Goal: Navigation & Orientation: Find specific page/section

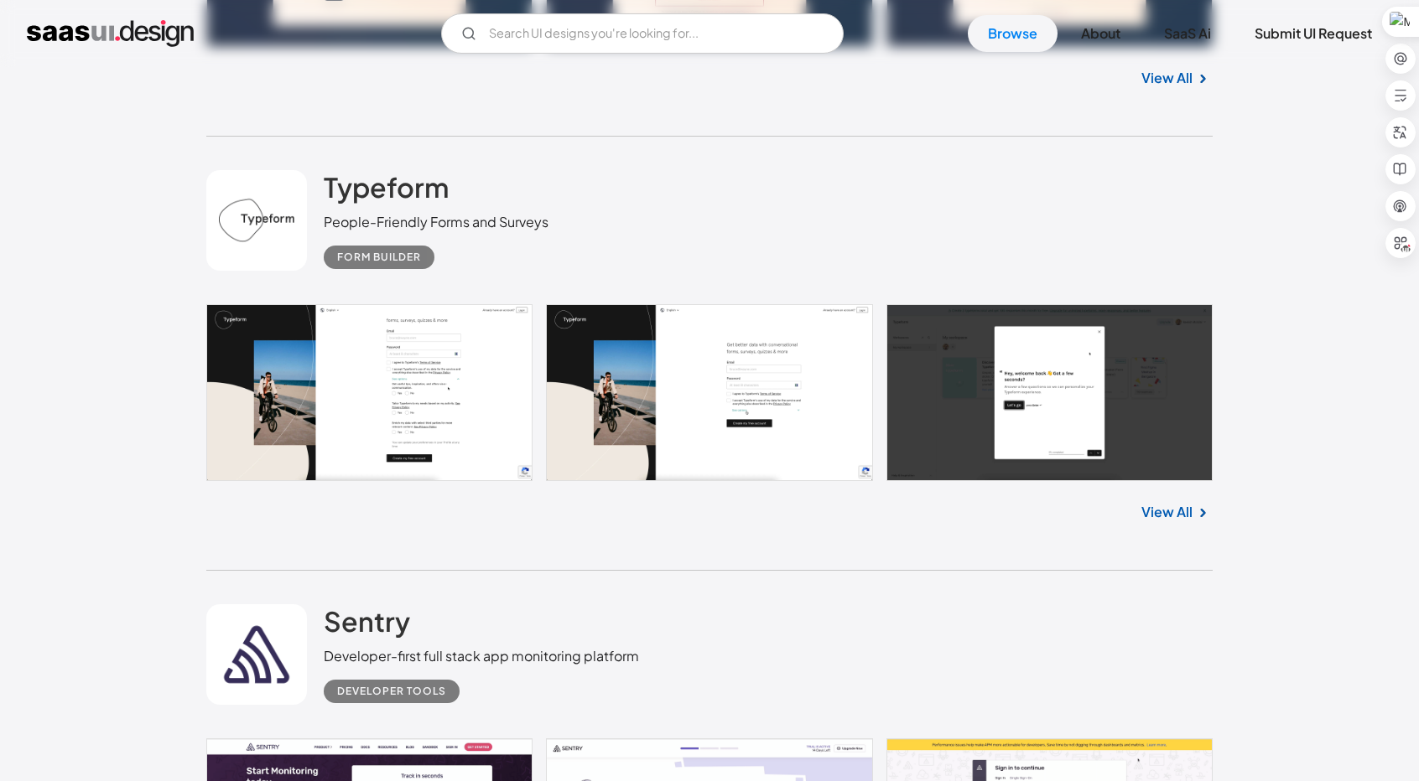
scroll to position [1761, 0]
click at [995, 214] on div "Typeform People-Friendly Forms and Surveys Form Builder" at bounding box center [709, 221] width 1006 height 168
click at [756, 584] on div "Sentry Developer-first full stack app monitoring platform Developer tools" at bounding box center [709, 655] width 1006 height 168
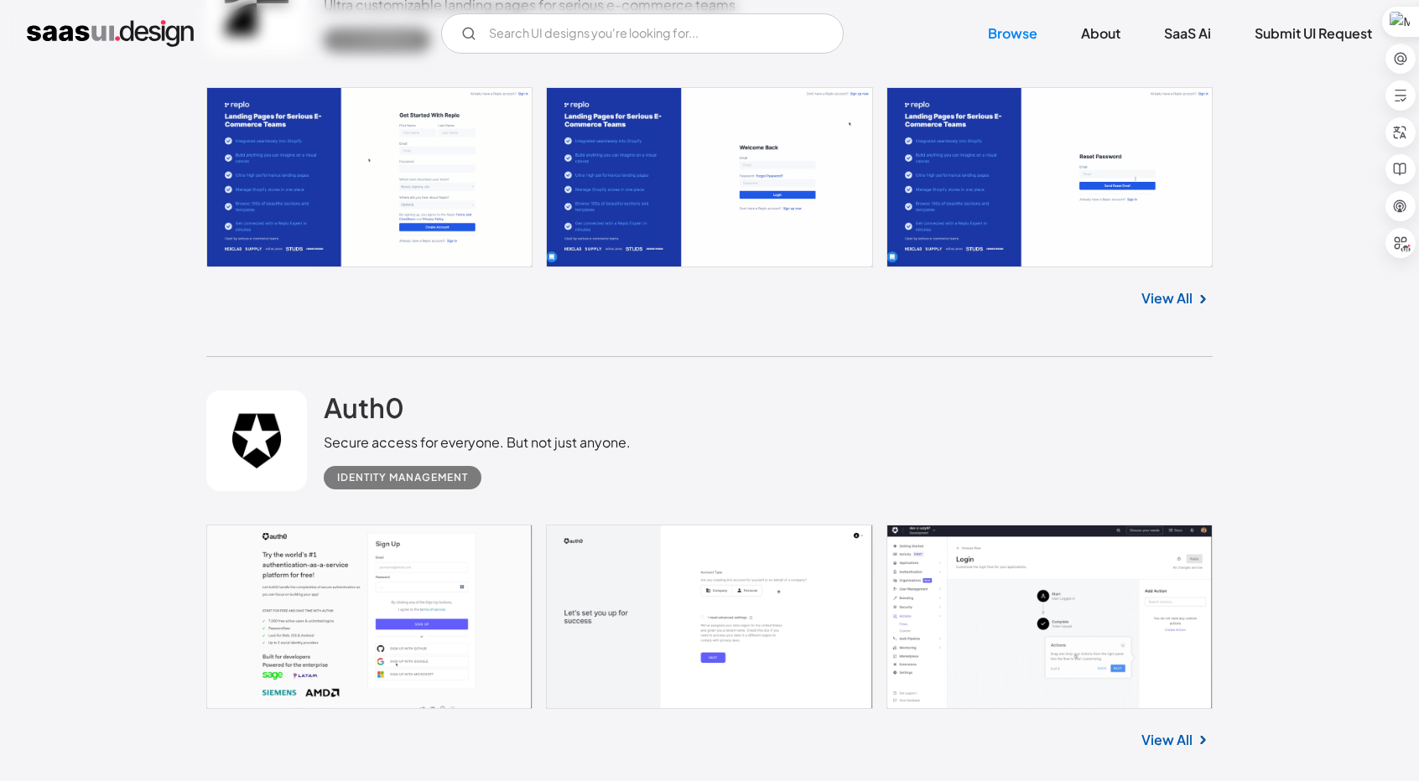
scroll to position [5035, 0]
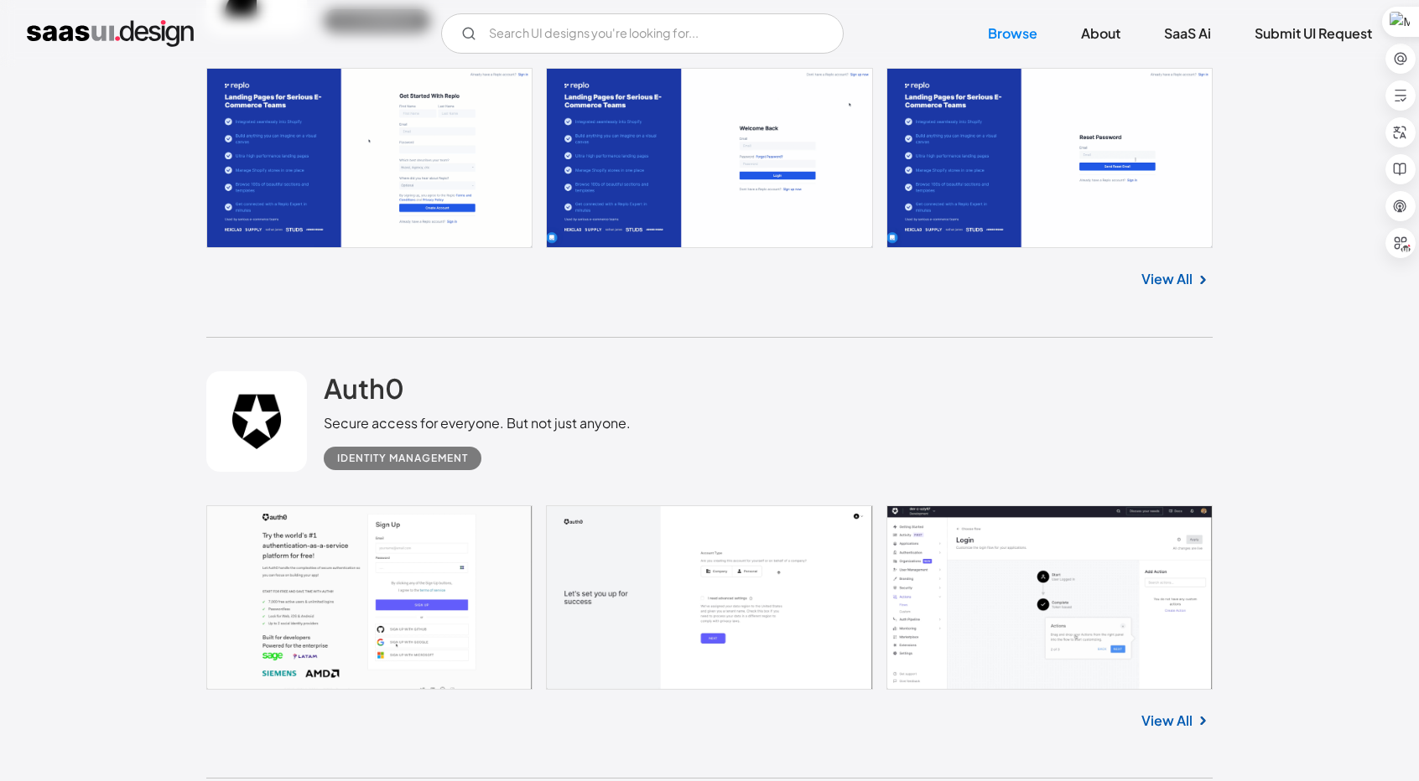
click at [905, 597] on link at bounding box center [709, 598] width 1006 height 184
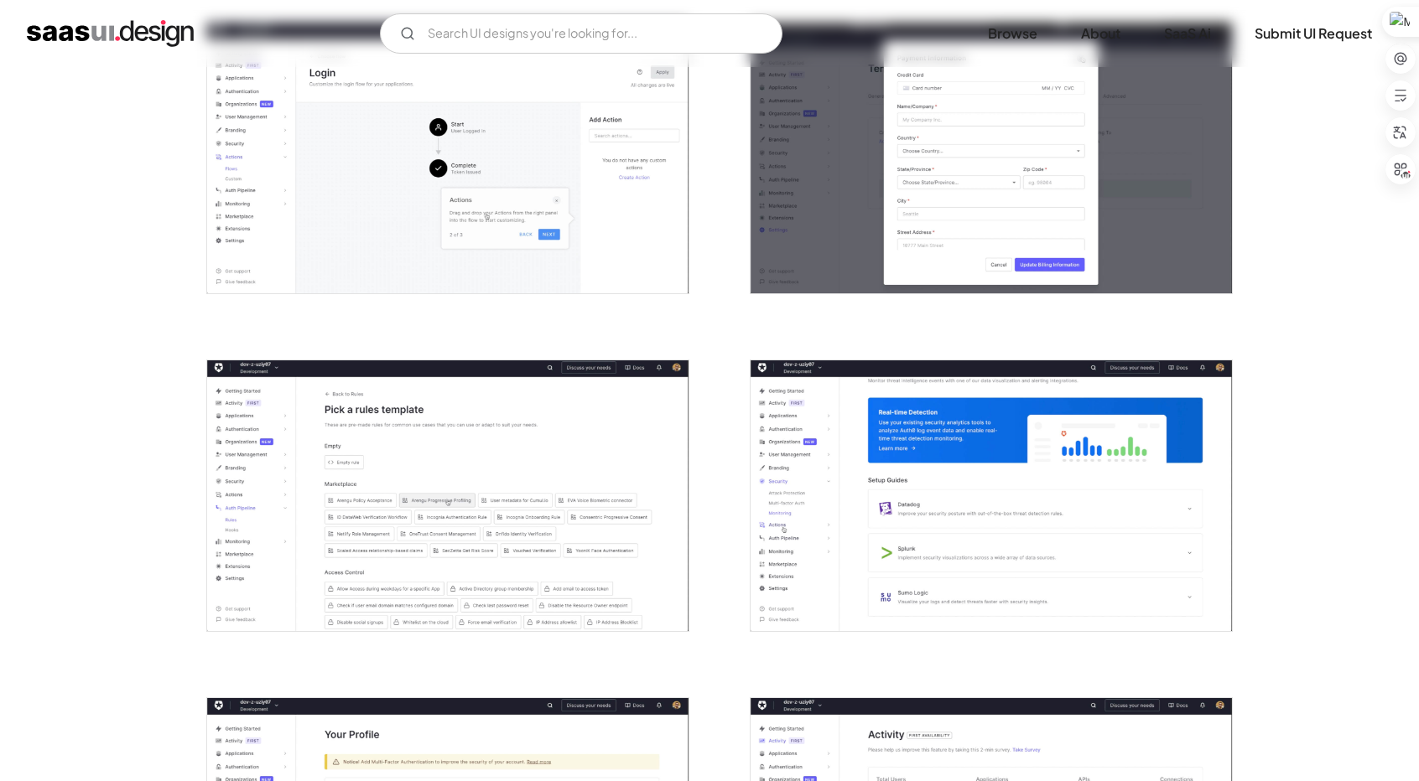
scroll to position [838, 0]
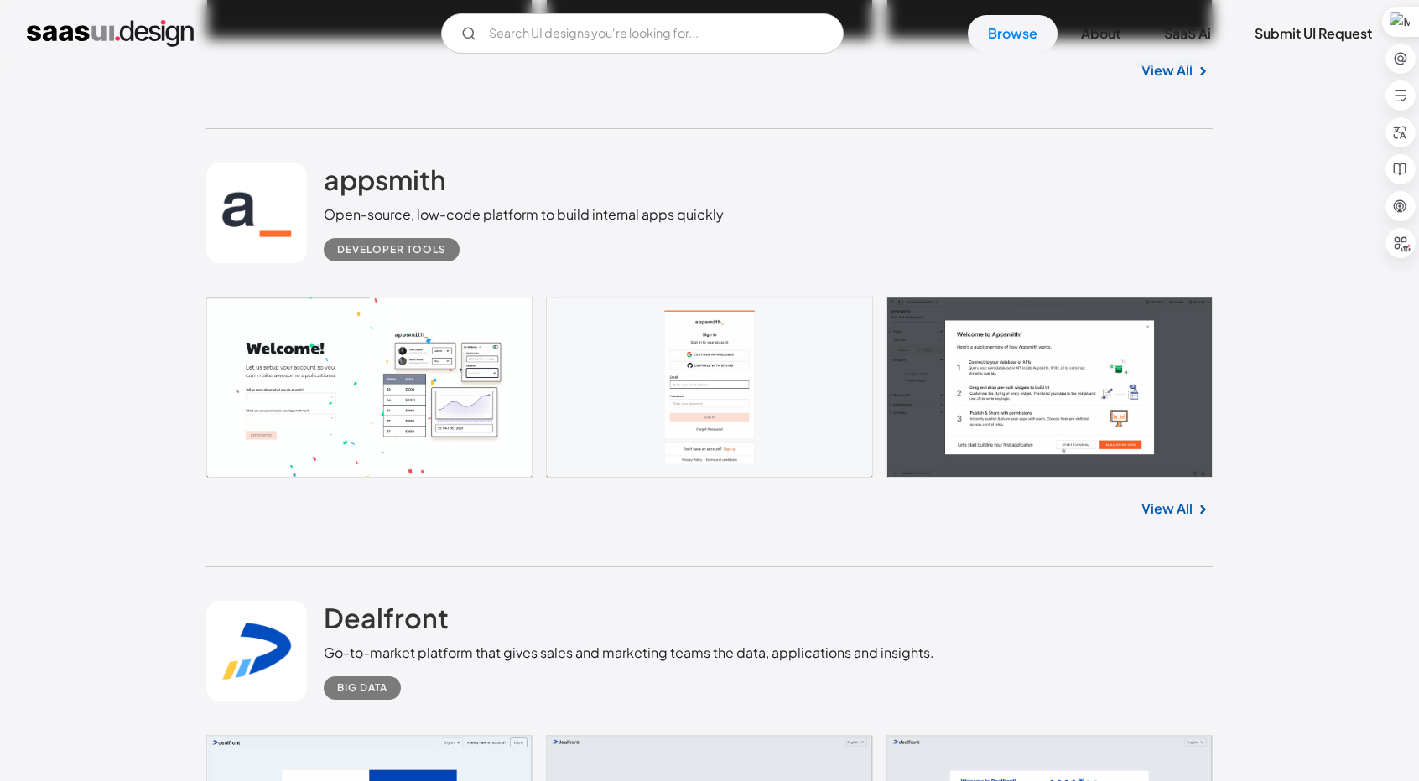
scroll to position [10219, 0]
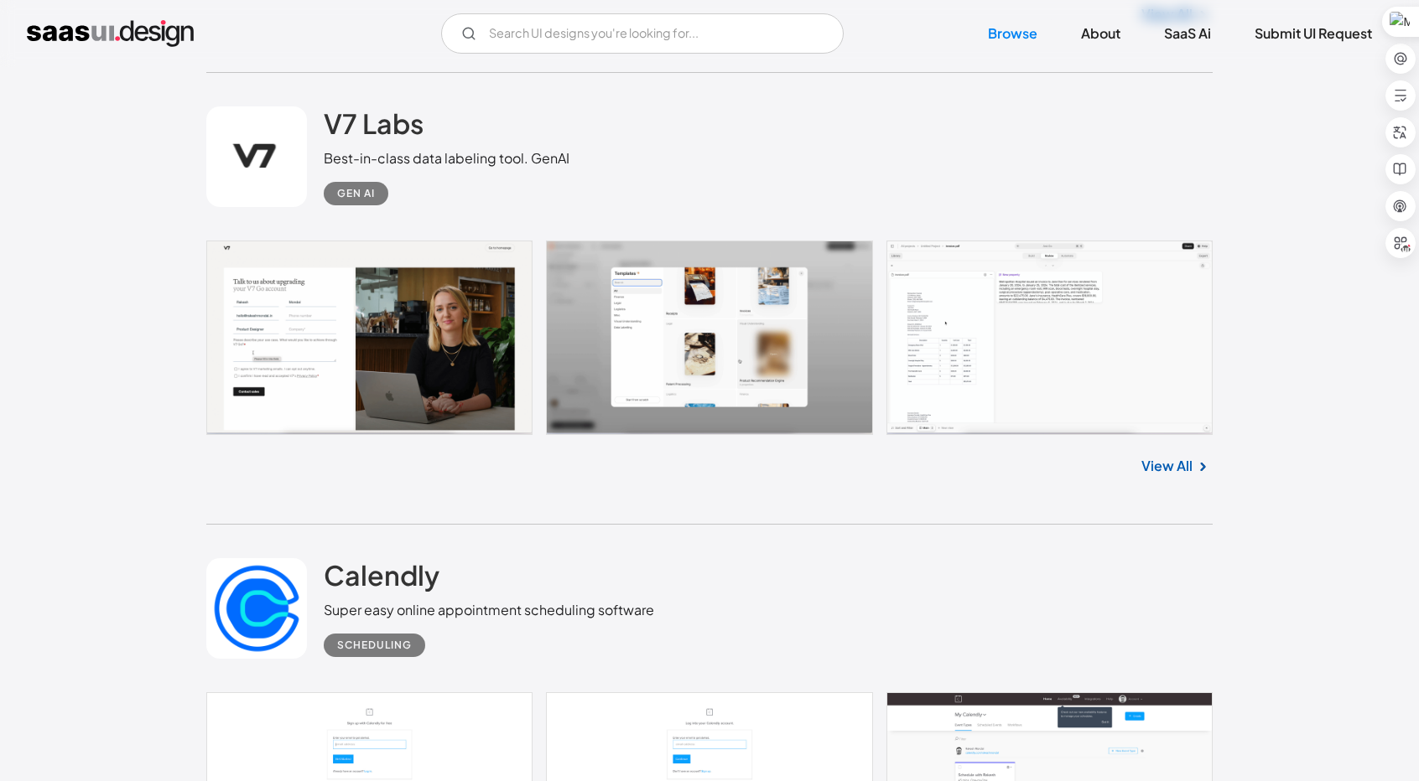
scroll to position [11644, 0]
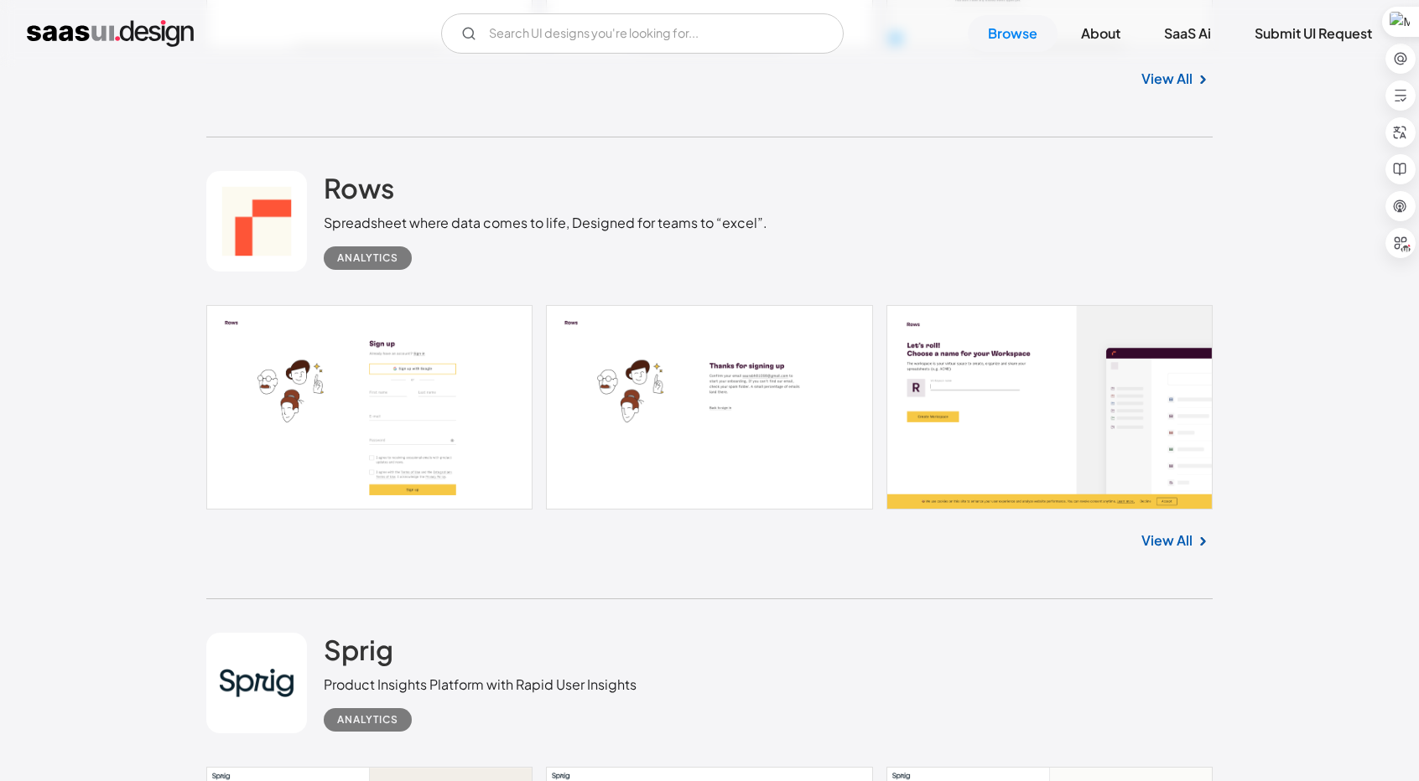
scroll to position [12483, 0]
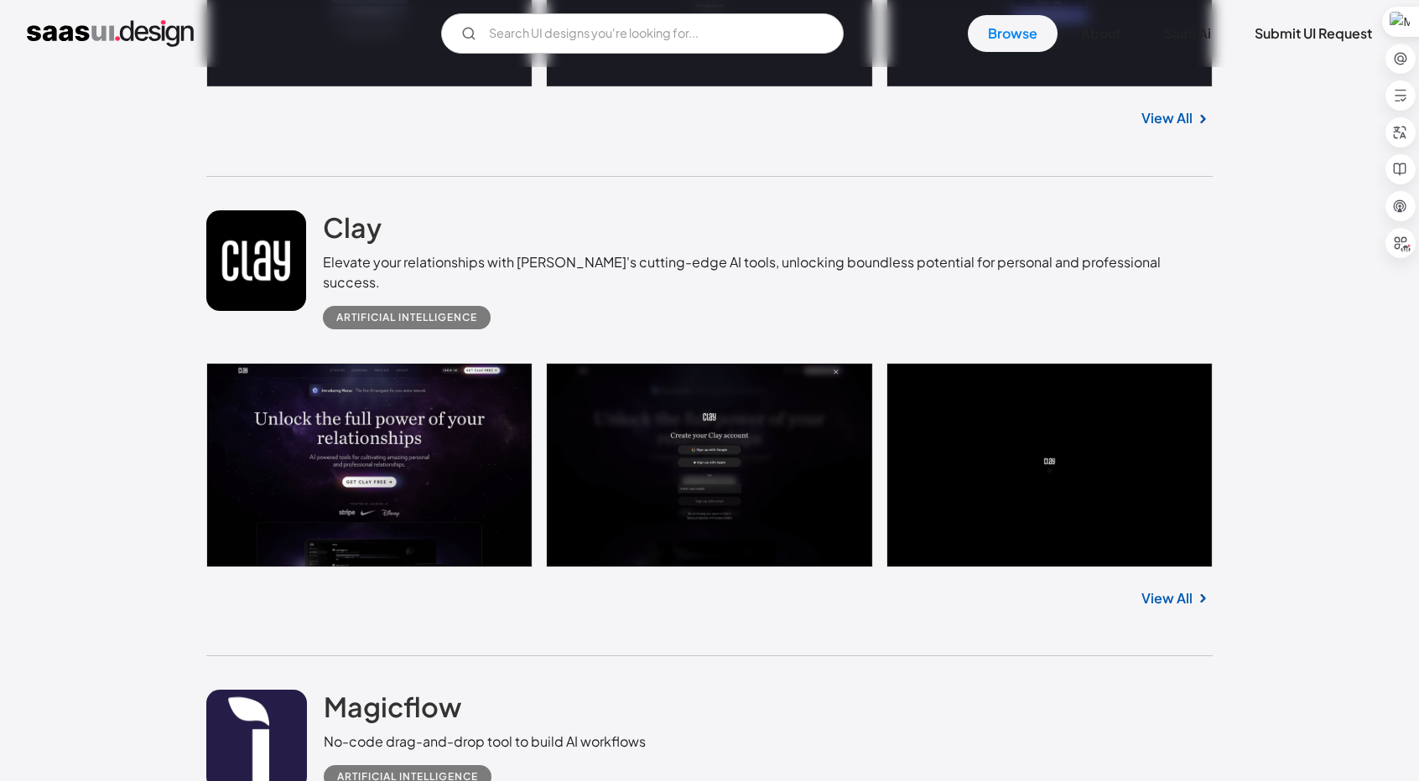
scroll to position [17345, 0]
